Goal: Obtain resource: Download file/media

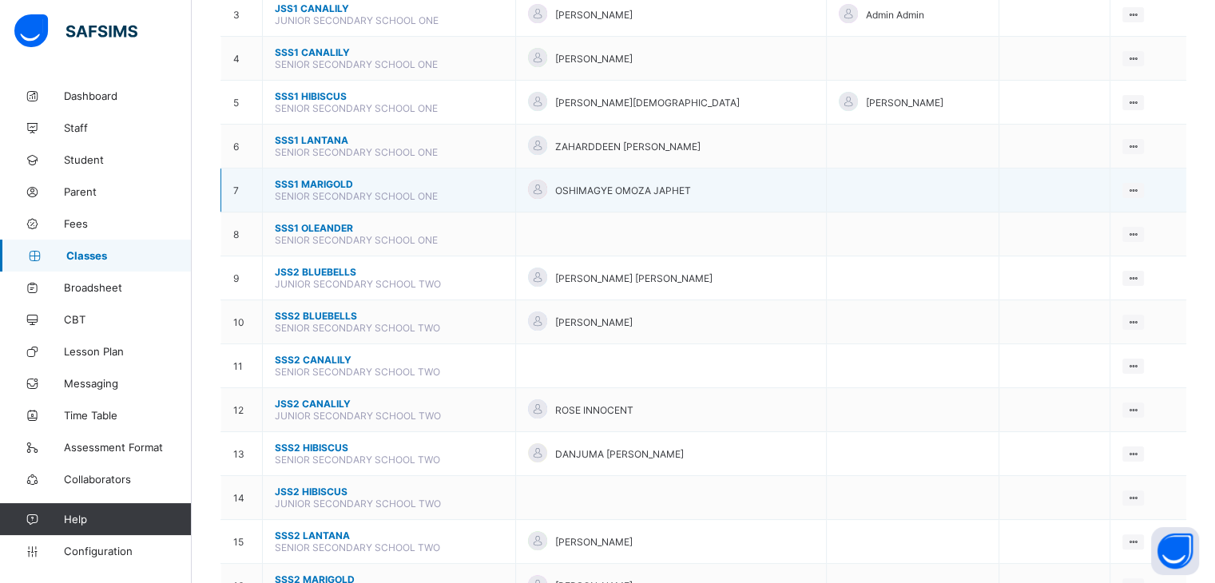
scroll to position [320, 0]
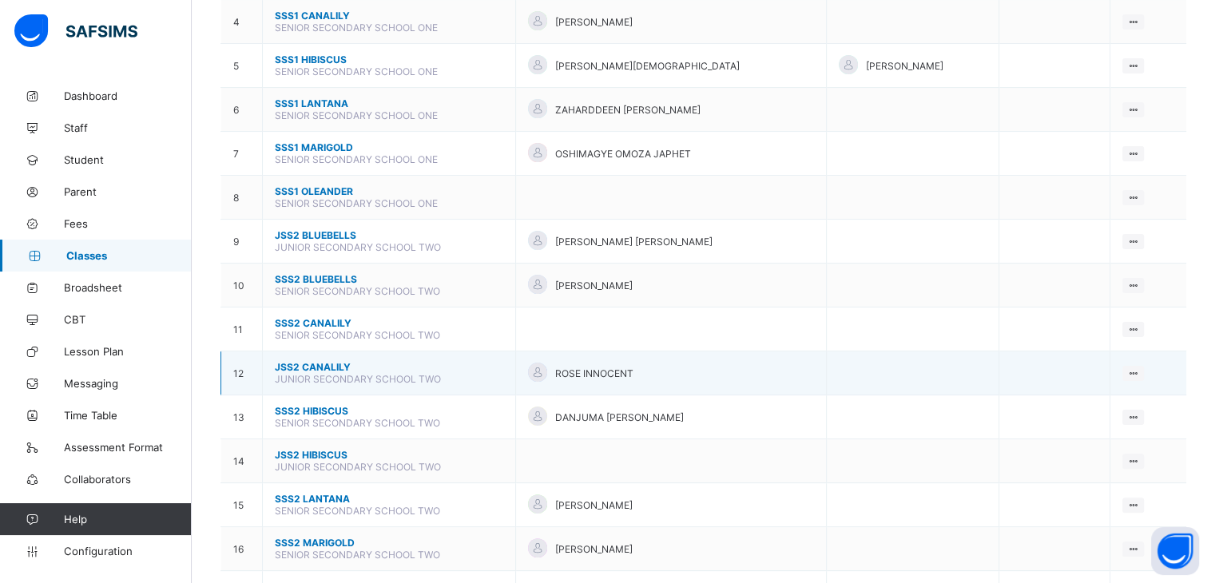
click at [303, 366] on span "JSS2 CANALILY" at bounding box center [389, 367] width 228 height 12
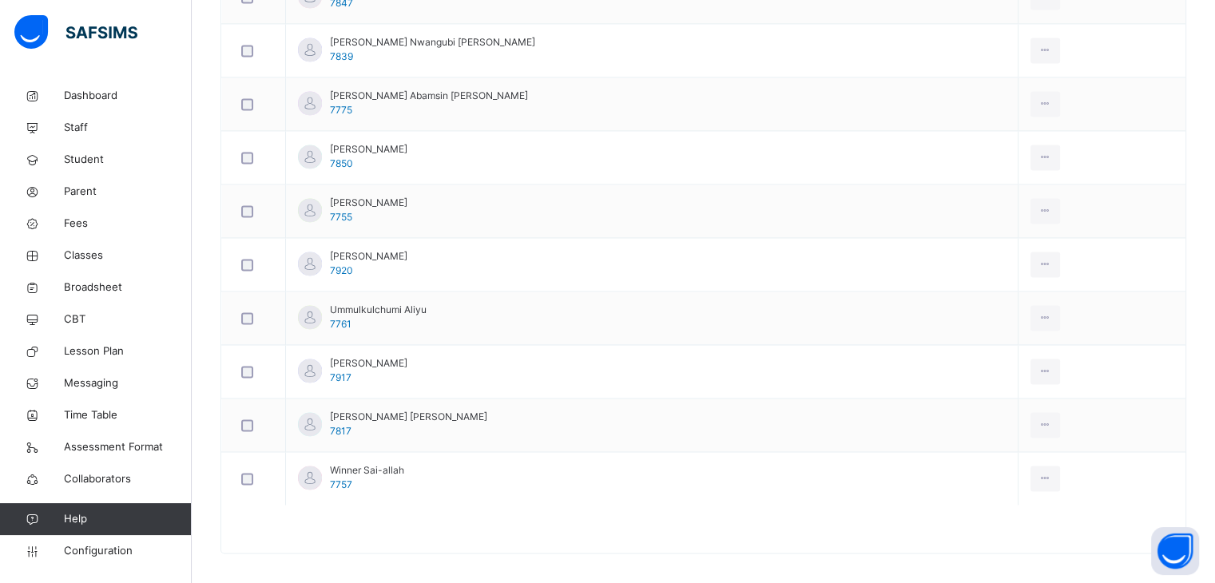
scroll to position [2322, 0]
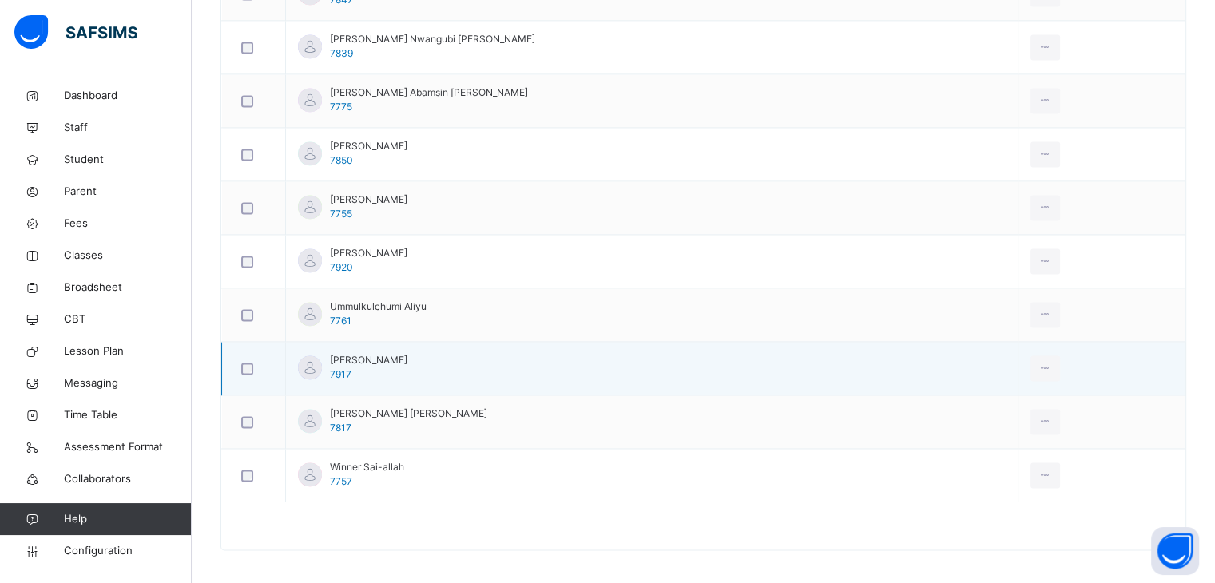
click at [399, 356] on span "[PERSON_NAME]" at bounding box center [368, 360] width 77 height 14
click at [967, 397] on div "View Profile" at bounding box center [1010, 404] width 86 height 16
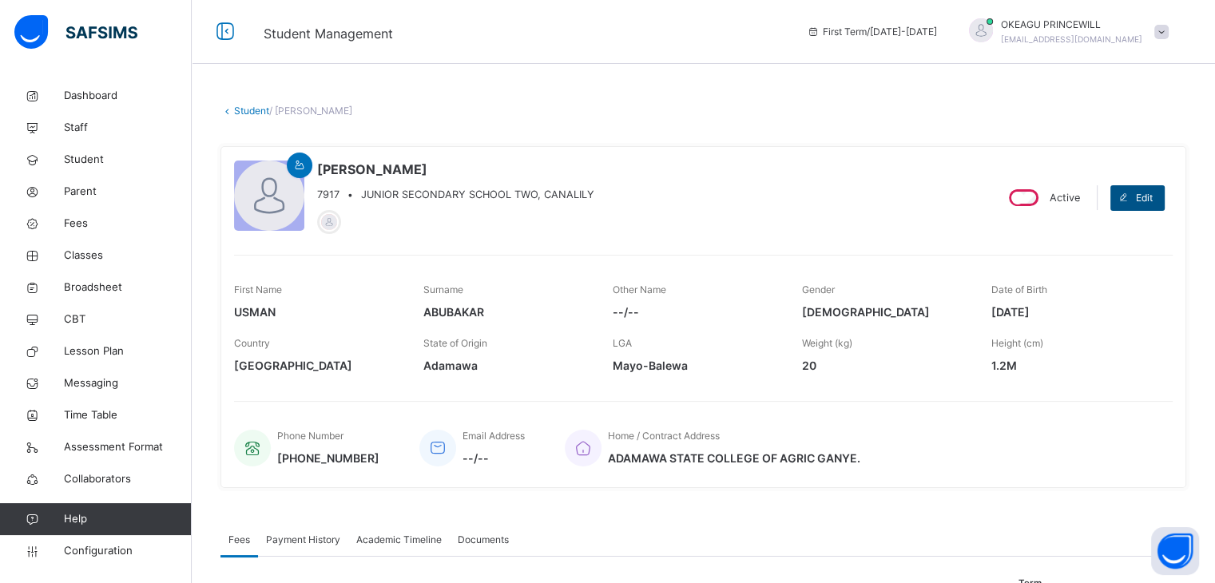
click at [1136, 188] on span at bounding box center [1123, 198] width 26 height 26
select select "**"
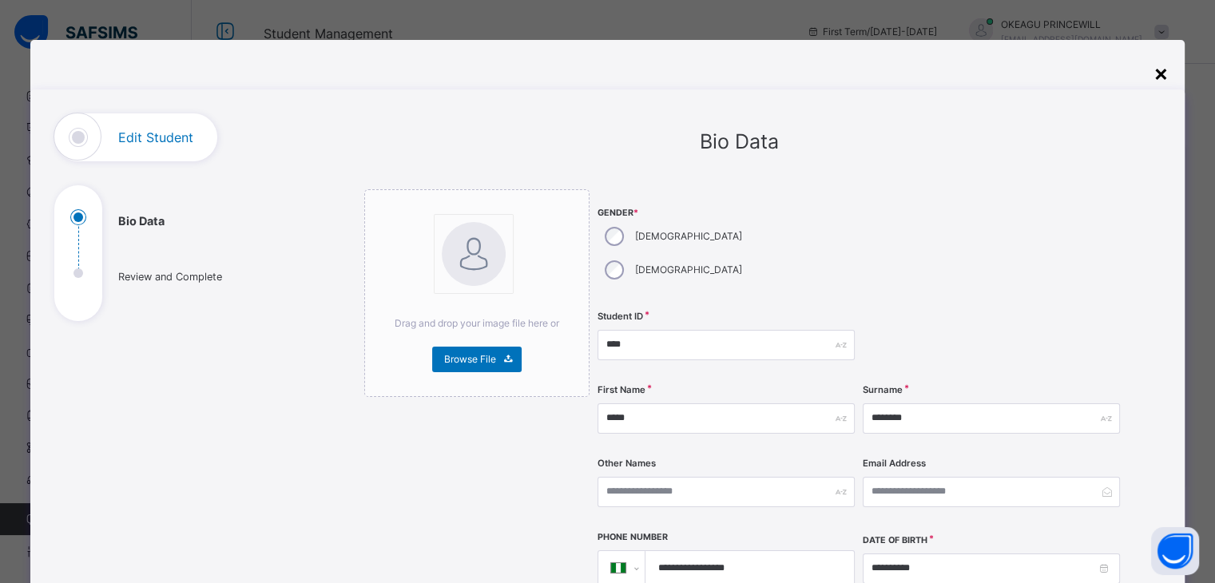
click at [1167, 71] on div "×" at bounding box center [1160, 73] width 15 height 34
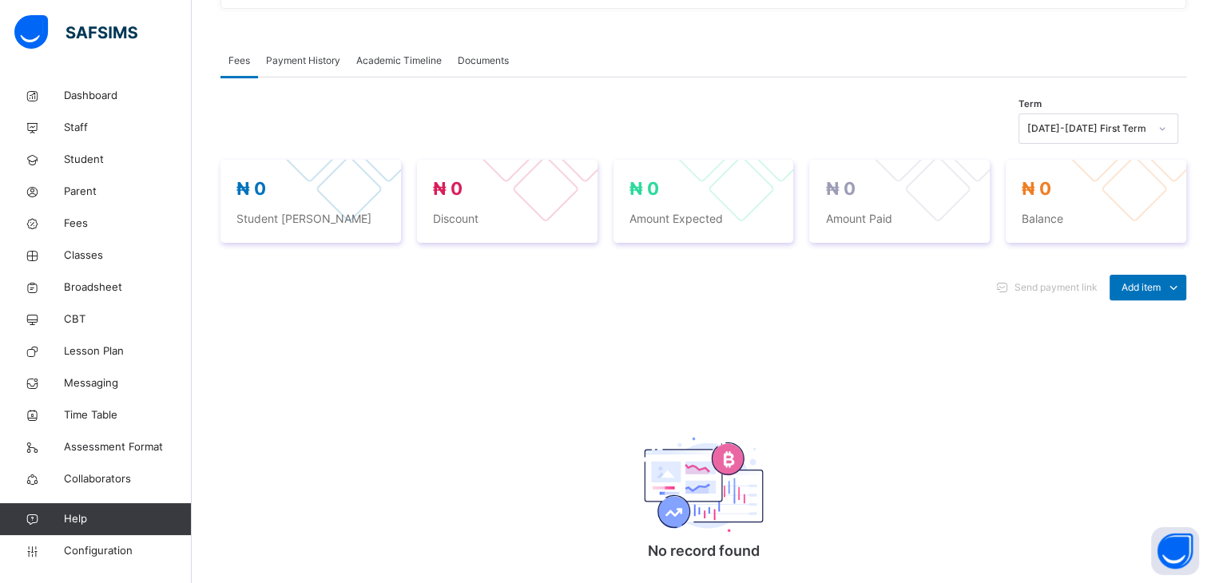
scroll to position [320, 0]
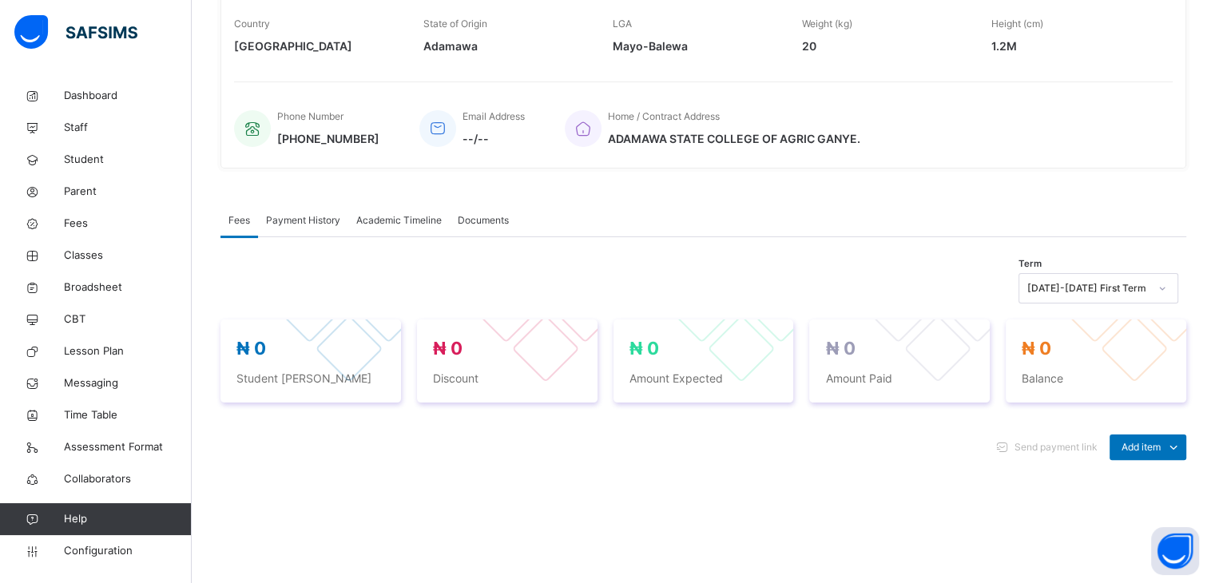
click at [320, 218] on span "Payment History" at bounding box center [303, 220] width 74 height 14
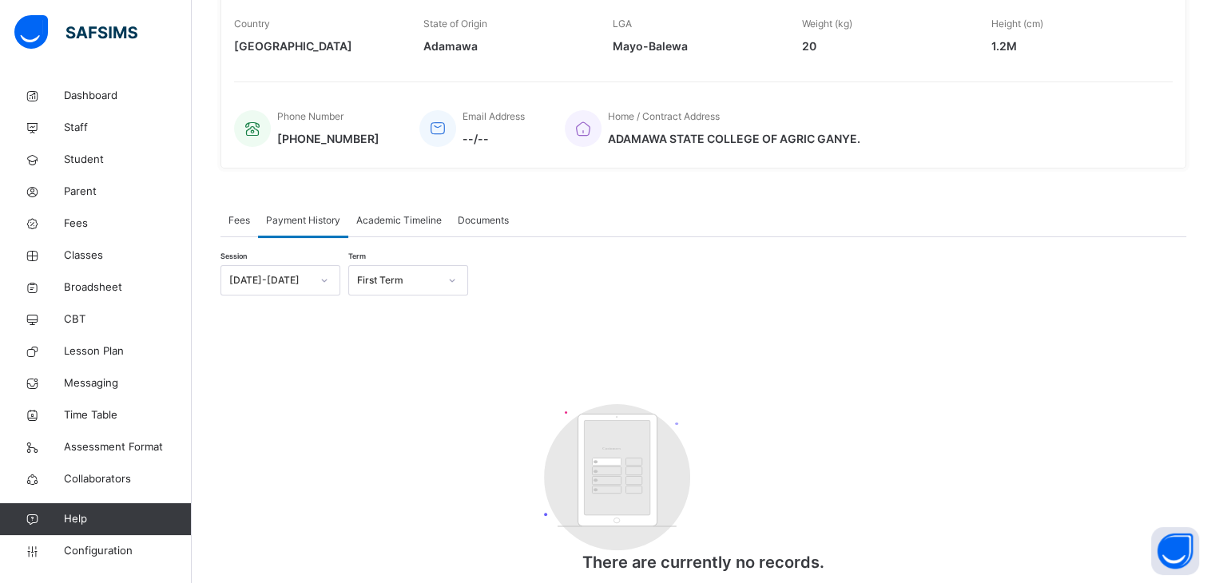
click at [377, 215] on span "Academic Timeline" at bounding box center [398, 220] width 85 height 14
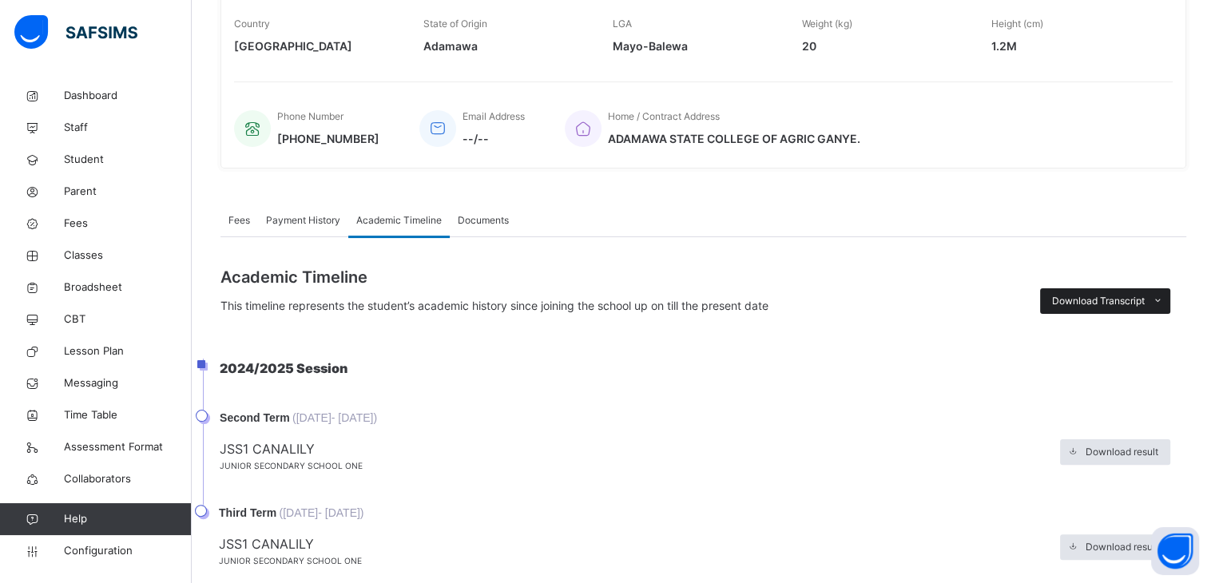
click at [1116, 298] on span "Download Transcript" at bounding box center [1098, 301] width 93 height 14
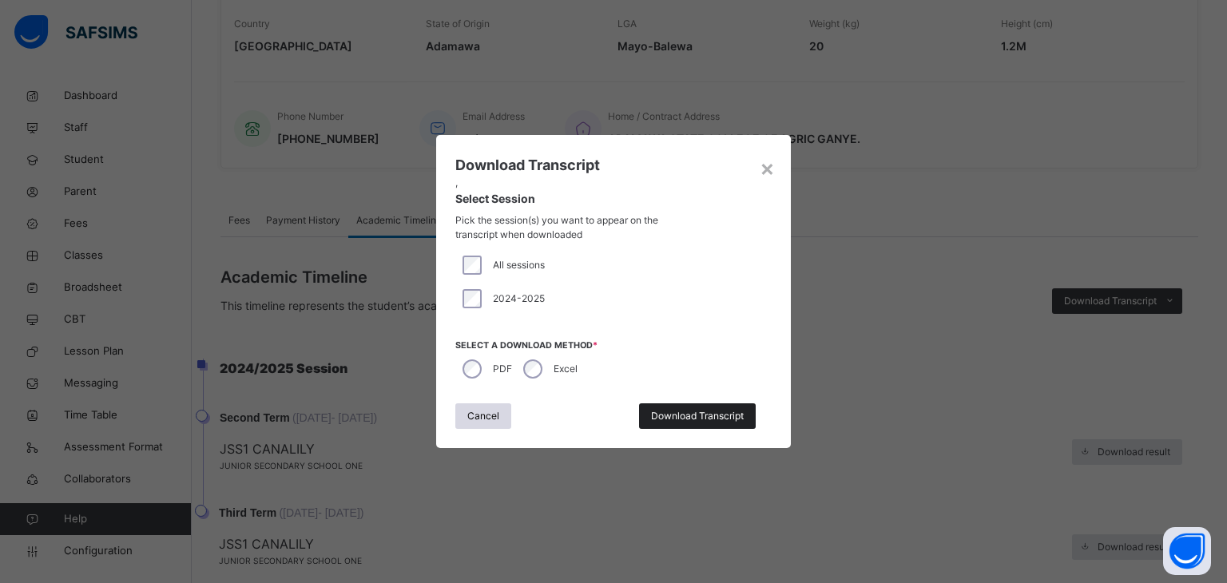
click at [672, 418] on span "Download Transcript" at bounding box center [697, 416] width 93 height 14
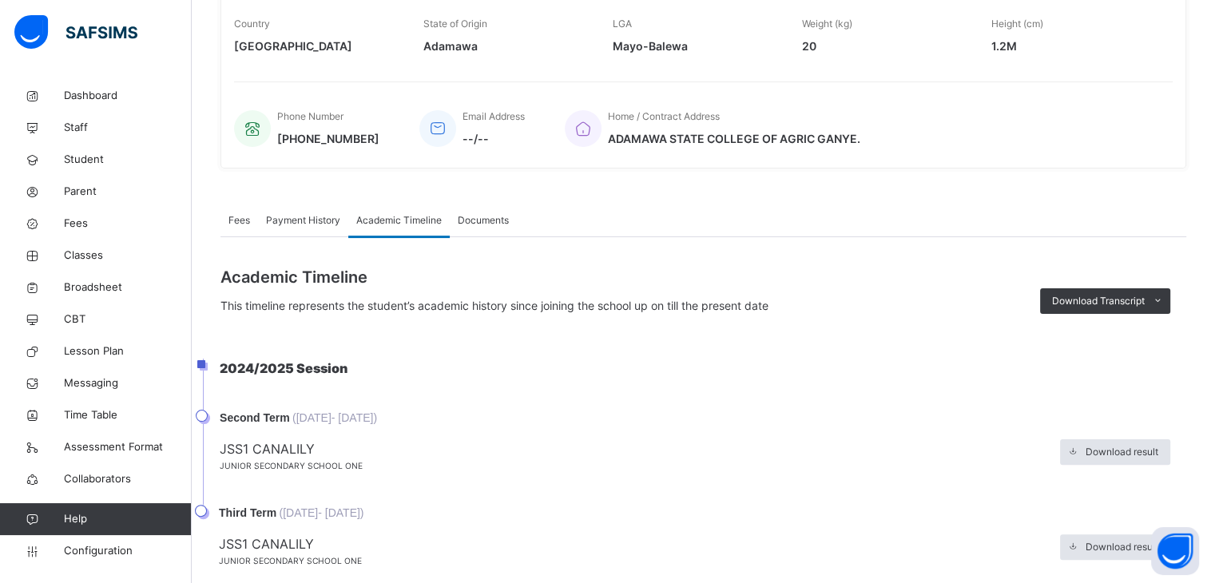
scroll to position [0, 0]
click at [1159, 298] on span at bounding box center [1158, 301] width 26 height 26
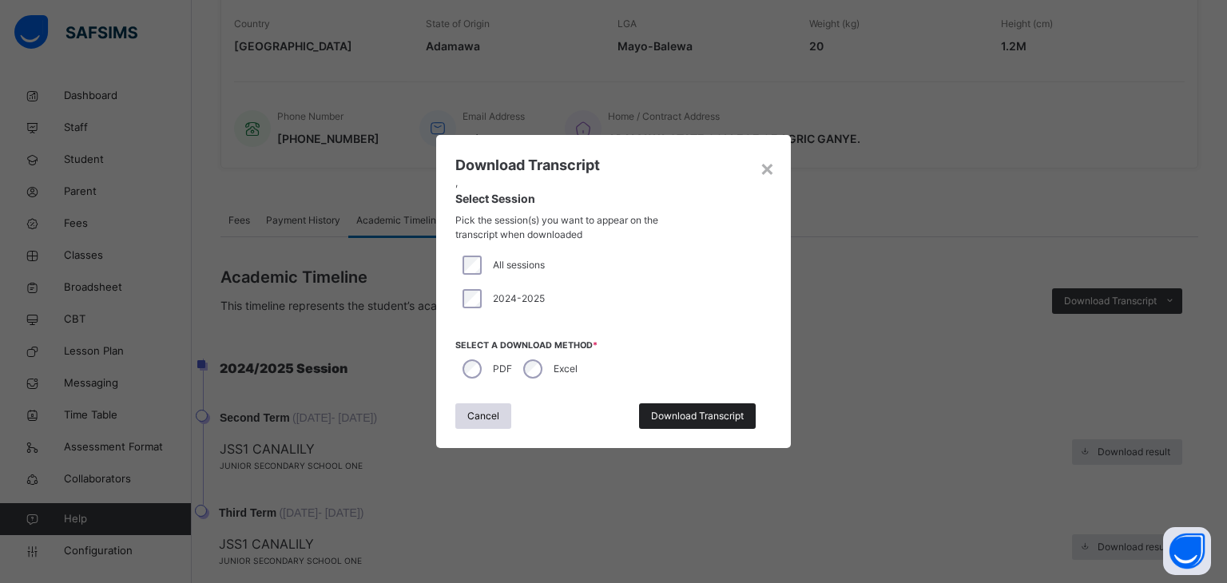
click at [655, 418] on span "Download Transcript" at bounding box center [697, 416] width 93 height 14
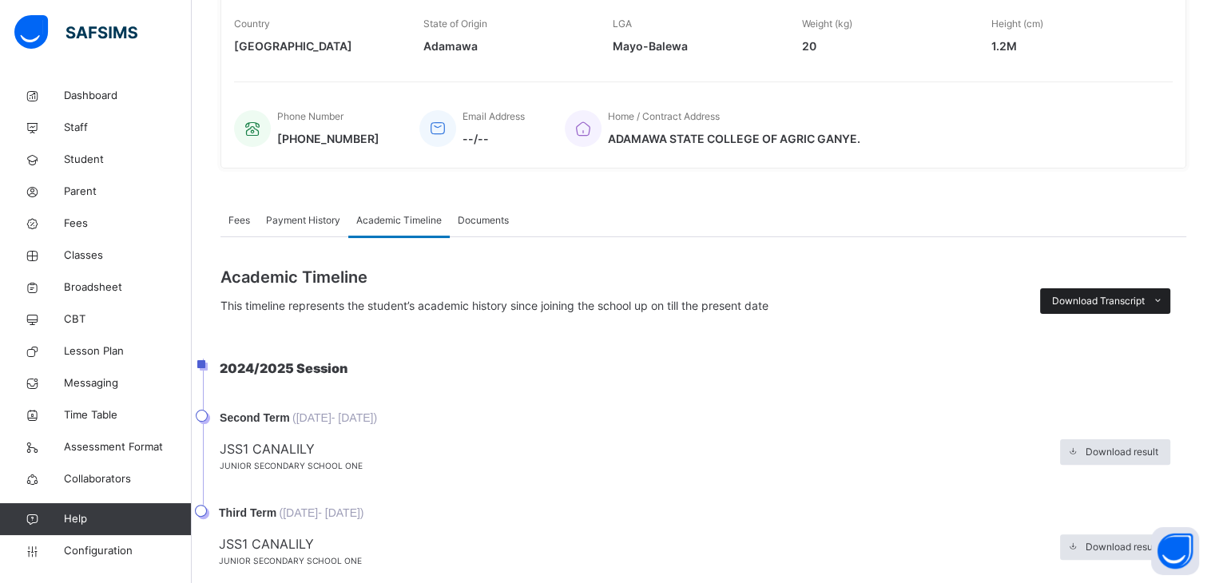
click at [1117, 298] on span "Download Transcript" at bounding box center [1098, 301] width 93 height 14
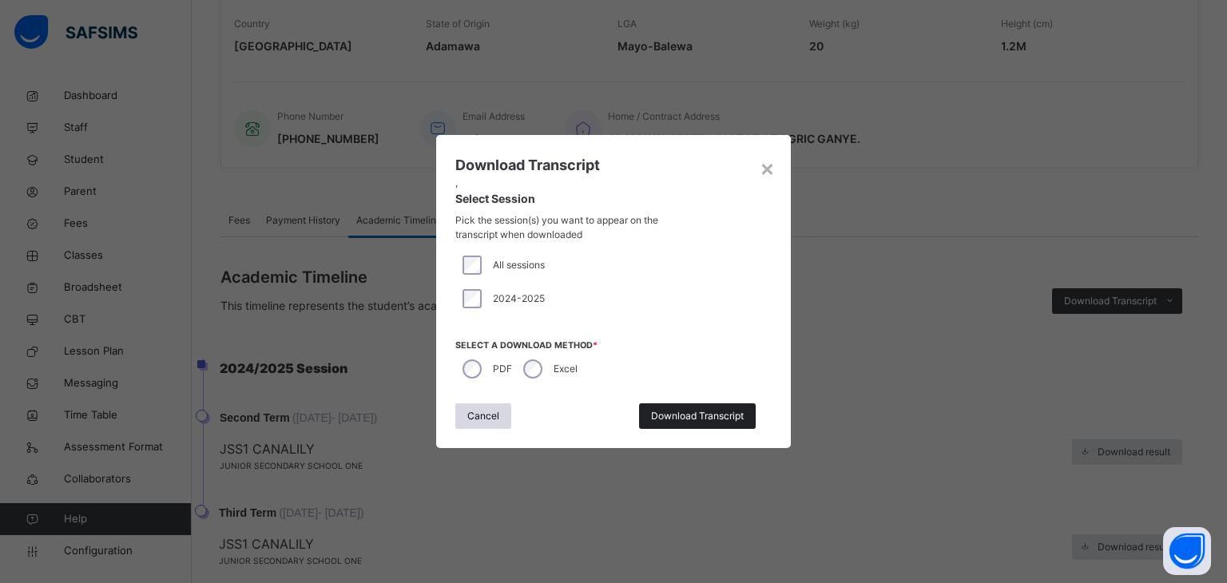
click at [658, 416] on span "Download Transcript" at bounding box center [697, 416] width 93 height 14
